Goal: Information Seeking & Learning: Learn about a topic

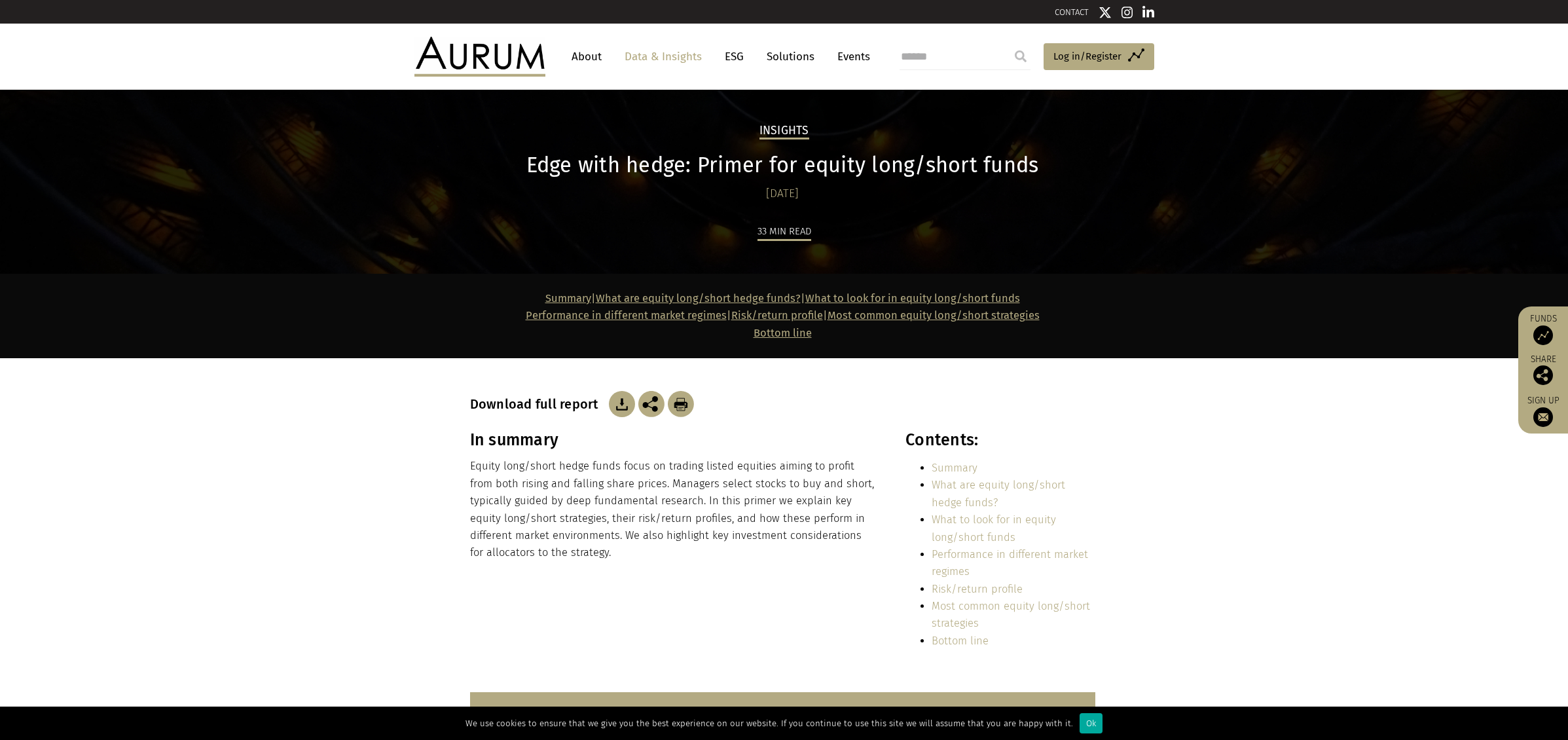
click at [483, 62] on img at bounding box center [479, 56] width 131 height 39
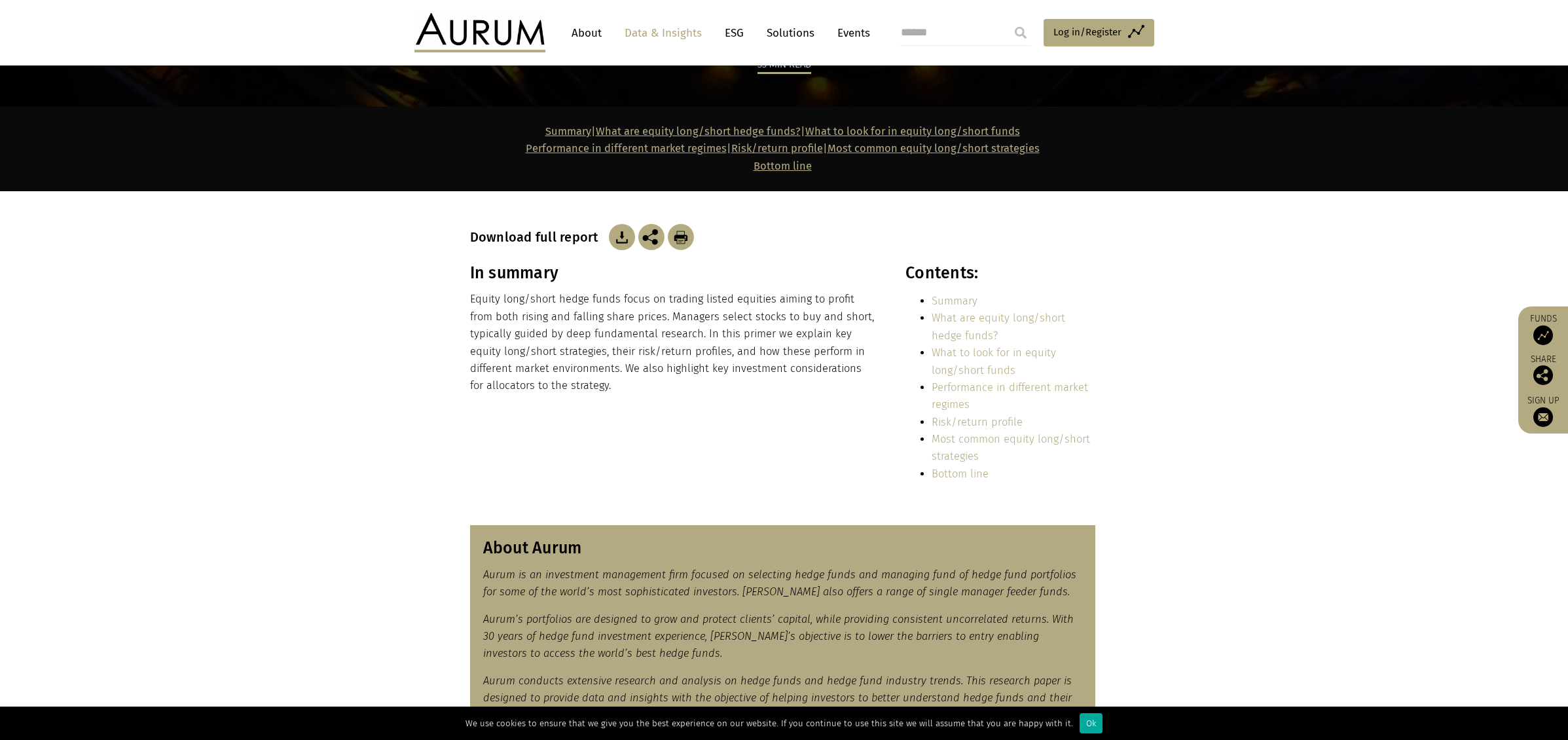
scroll to position [65, 0]
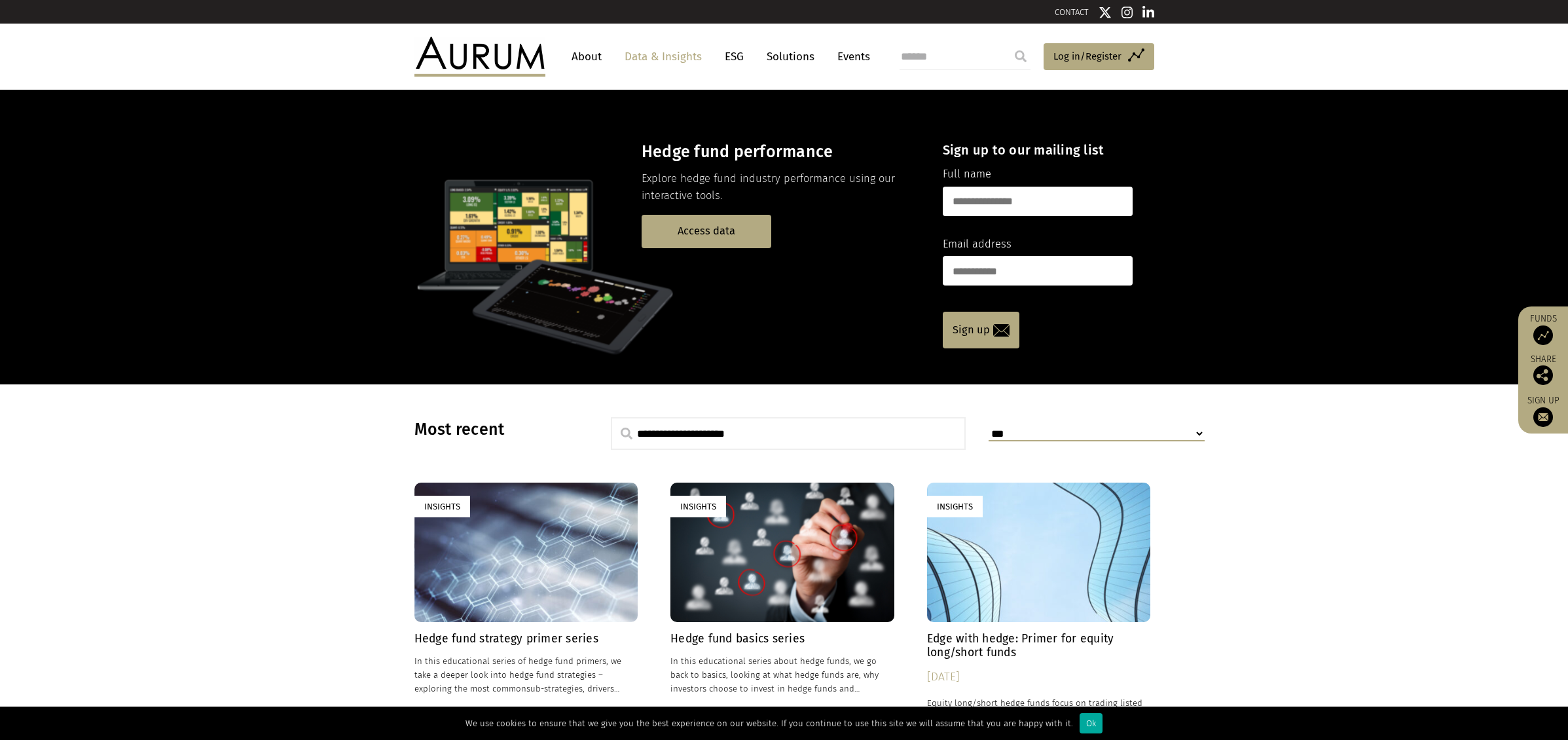
scroll to position [262, 0]
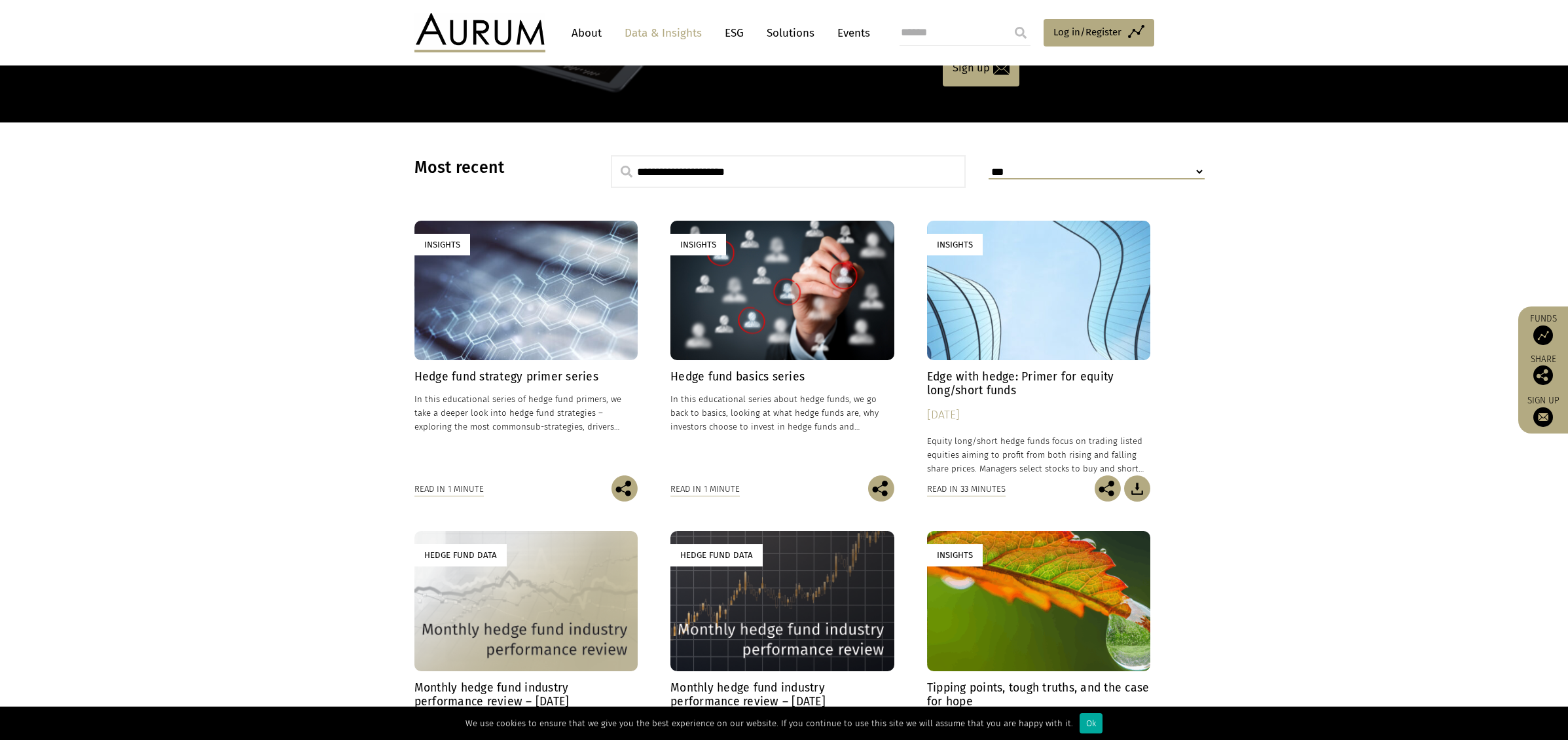
click at [488, 327] on div "Insights" at bounding box center [526, 290] width 224 height 139
